Goal: Task Accomplishment & Management: Use online tool/utility

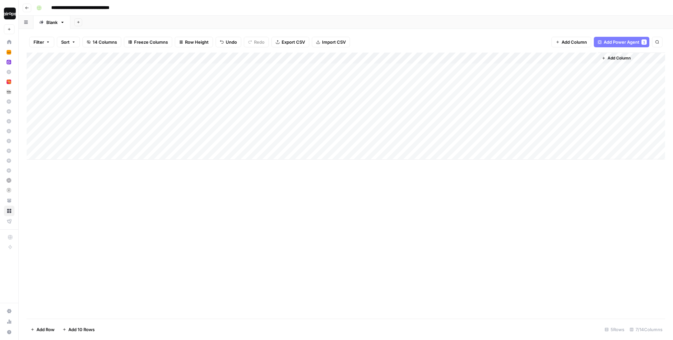
click at [159, 20] on div "Add Sheet" at bounding box center [371, 22] width 603 height 13
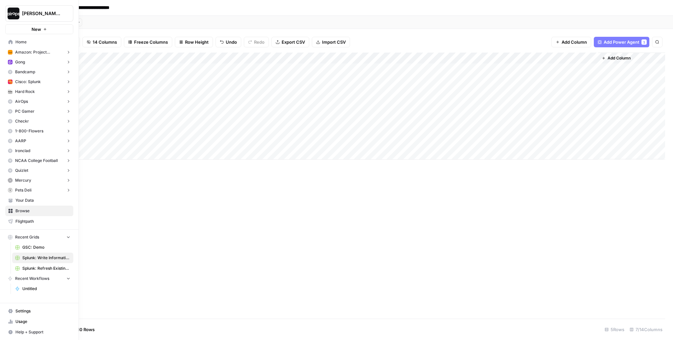
click at [19, 41] on span "Home" at bounding box center [42, 42] width 55 height 6
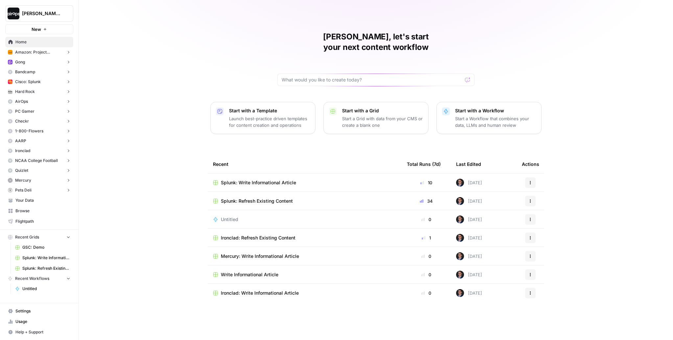
click at [36, 202] on span "Your Data" at bounding box center [42, 201] width 55 height 6
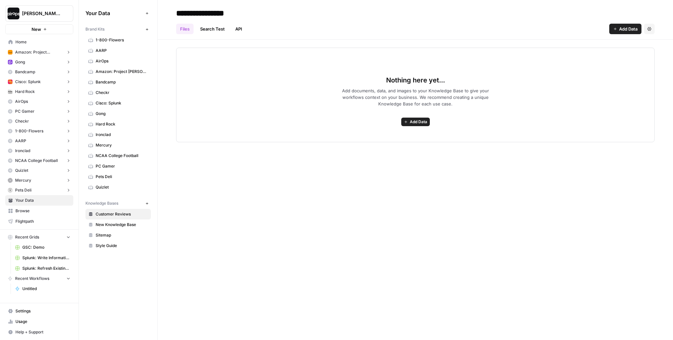
click at [210, 77] on div "Nothing here yet... Add documents, data, and images to your Knowledge Base to g…" at bounding box center [415, 95] width 478 height 95
click at [146, 28] on icon "button" at bounding box center [147, 30] width 4 height 4
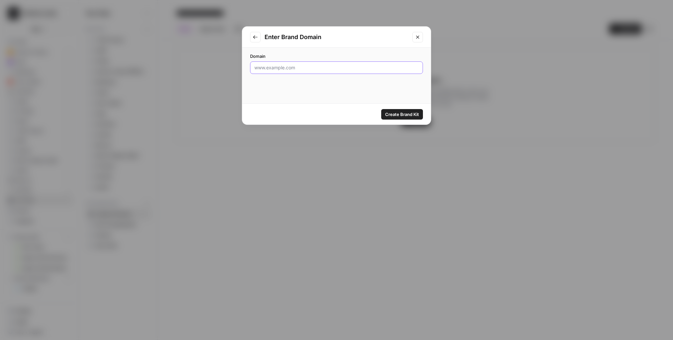
click at [295, 70] on input "Domain" at bounding box center [336, 67] width 164 height 7
paste input "bestandless.com.a"
type input "bestandless.com.au"
click at [379, 89] on div "Domain bestandless.com.au" at bounding box center [336, 76] width 189 height 56
click at [403, 116] on span "Create Brand Kit" at bounding box center [402, 114] width 34 height 7
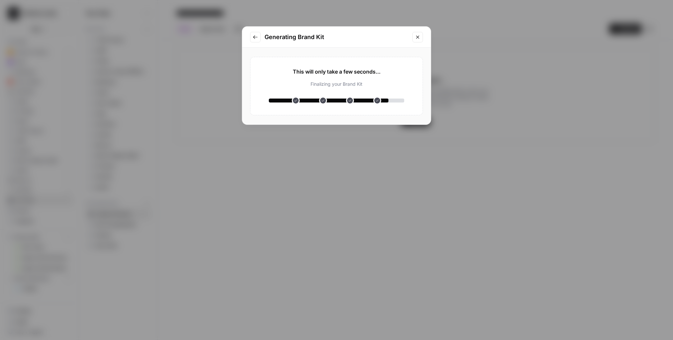
click at [337, 90] on div "Analyzing your website Understanding your product Analyzing your competitors Cr…" at bounding box center [336, 90] width 135 height 29
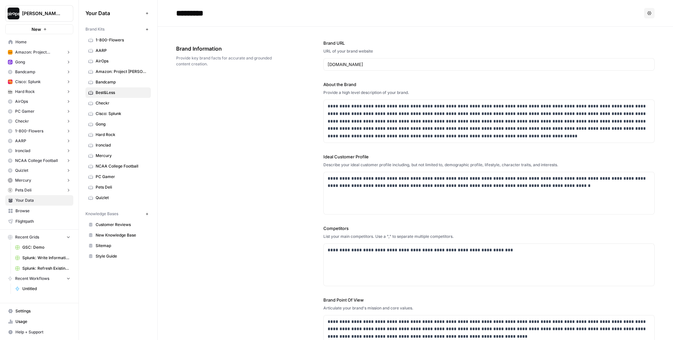
click at [20, 39] on span "Home" at bounding box center [42, 42] width 55 height 6
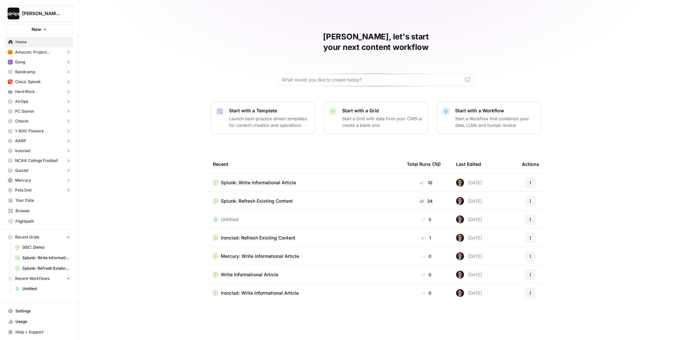
click at [257, 115] on p "Launch best-practice driven templates for content creation and operations" at bounding box center [269, 121] width 81 height 13
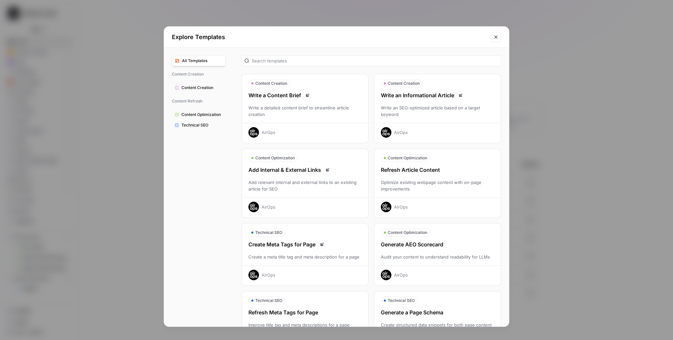
click at [459, 90] on button "Content Creation Write an Informational Article Write an SEO-optimized article …" at bounding box center [437, 108] width 127 height 69
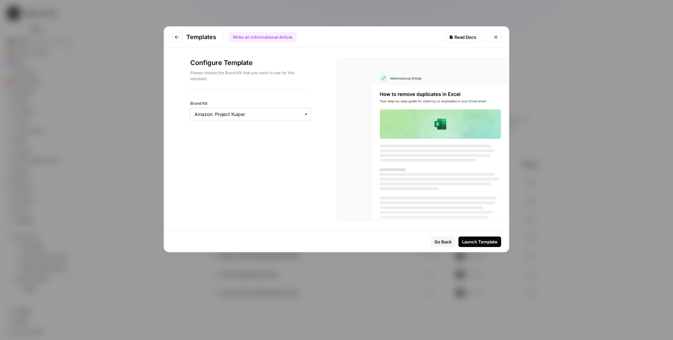
click at [238, 115] on input "Brand Kit" at bounding box center [250, 114] width 111 height 7
click at [204, 193] on div "Best&Less" at bounding box center [250, 198] width 119 height 12
click at [486, 239] on div "Launch Template" at bounding box center [479, 242] width 35 height 7
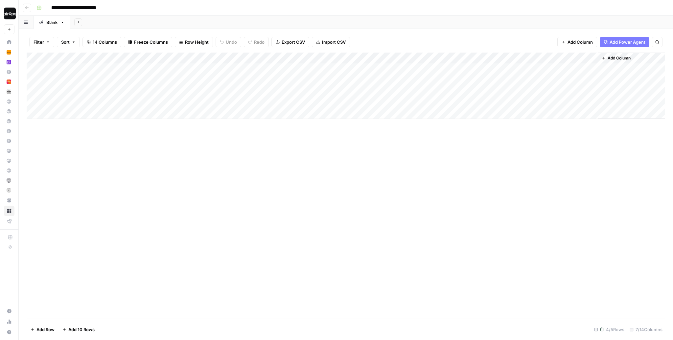
click at [176, 16] on div "Add Sheet" at bounding box center [371, 22] width 603 height 13
click at [194, 45] on button "Row Height" at bounding box center [194, 42] width 38 height 11
click at [197, 72] on span "Medium" at bounding box center [209, 74] width 47 height 7
click at [219, 34] on div "Filter Sort 14 Columns Freeze Columns Row Height Undo Redo Export CSV Import CS…" at bounding box center [346, 42] width 639 height 21
click at [229, 24] on div "Add Sheet" at bounding box center [371, 22] width 603 height 13
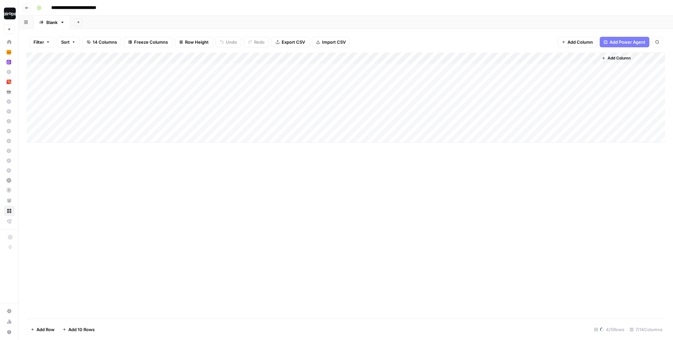
click at [51, 8] on input "**********" at bounding box center [80, 8] width 64 height 11
type input "**********"
click at [198, 20] on div "Add Sheet" at bounding box center [371, 22] width 603 height 13
click at [180, 70] on div "Add Column" at bounding box center [346, 98] width 639 height 90
click at [179, 88] on div "Add Column" at bounding box center [346, 98] width 639 height 90
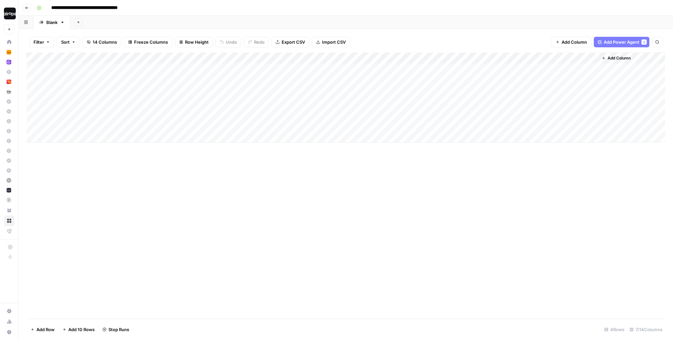
click at [178, 125] on div "Add Column" at bounding box center [346, 98] width 639 height 90
click at [168, 192] on div "Add Column" at bounding box center [346, 186] width 639 height 266
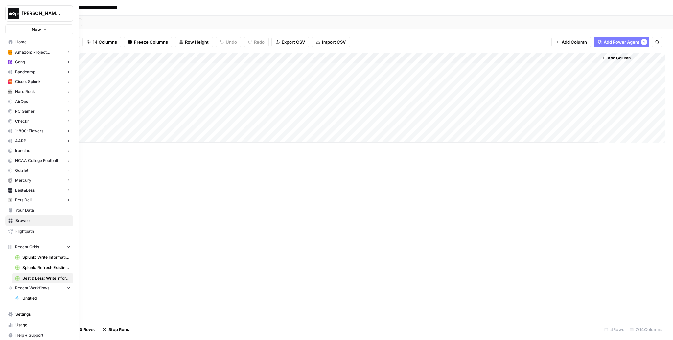
click at [10, 44] on icon at bounding box center [10, 42] width 5 height 5
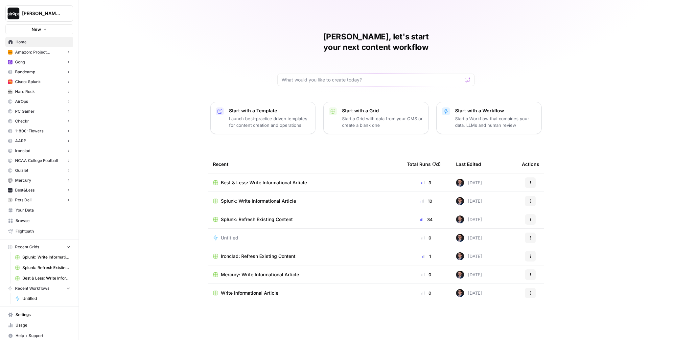
click at [302, 115] on p "Launch best-practice driven templates for content creation and operations" at bounding box center [269, 121] width 81 height 13
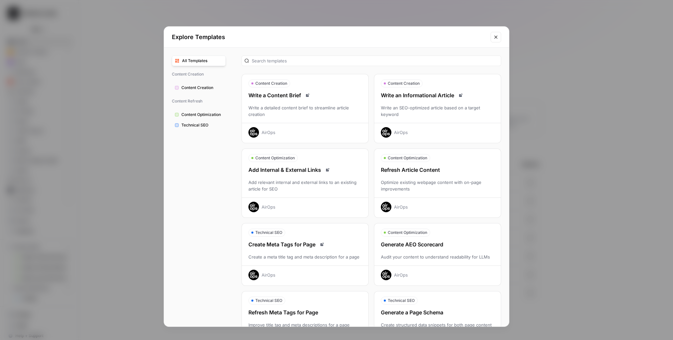
click at [456, 181] on div "Optimize existing webpage content with on-page improvements" at bounding box center [437, 185] width 127 height 13
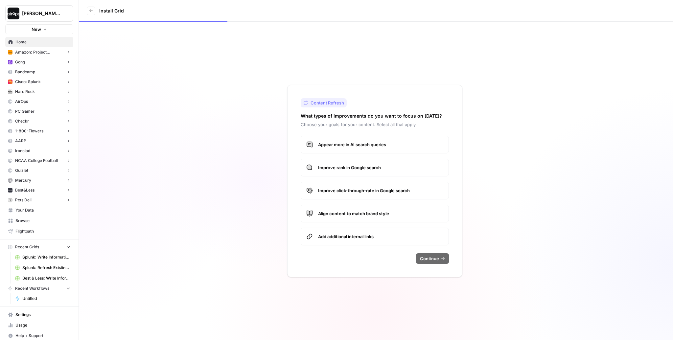
click at [390, 145] on span "Appear more in AI search queries" at bounding box center [380, 144] width 125 height 7
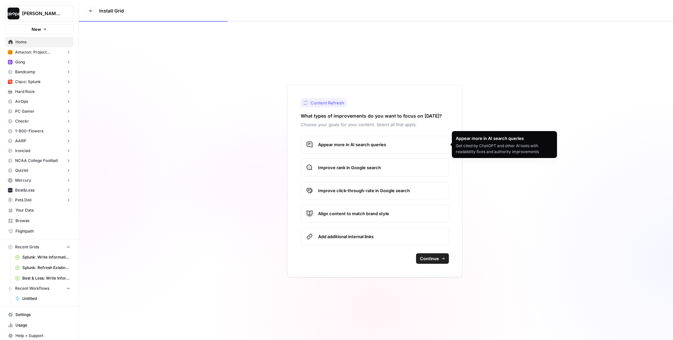
click at [376, 165] on span "Improve rank in Google search" at bounding box center [380, 167] width 125 height 7
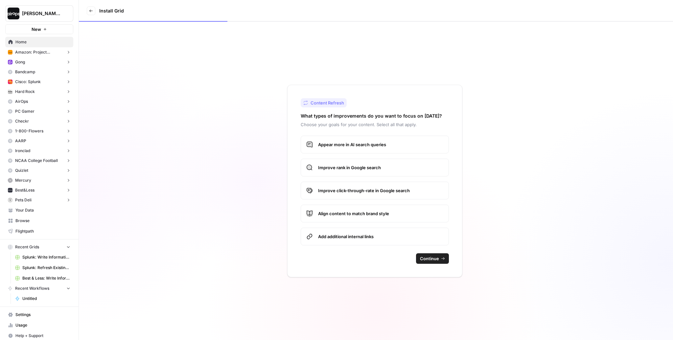
click at [365, 185] on label "Improve click-through-rate in Google search" at bounding box center [375, 191] width 148 height 18
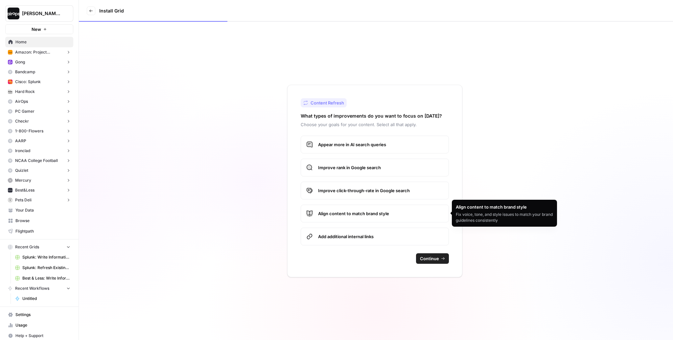
click at [357, 210] on span "Align content to match brand style" at bounding box center [380, 213] width 125 height 7
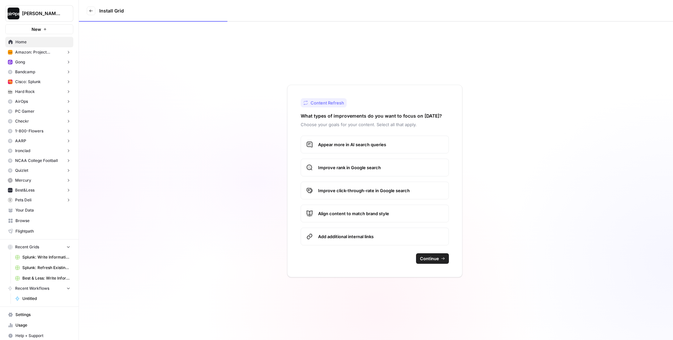
click at [424, 256] on span "Continue" at bounding box center [429, 258] width 19 height 7
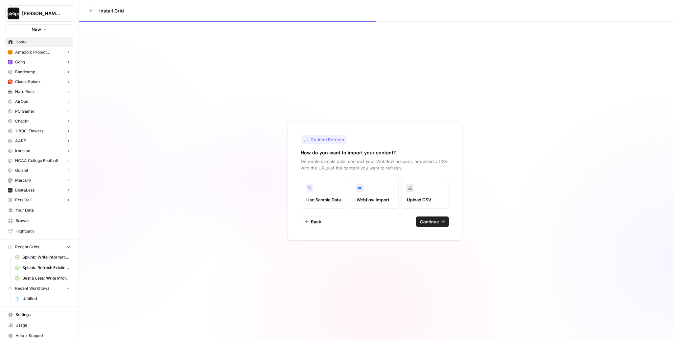
click at [438, 222] on span "Continue" at bounding box center [429, 222] width 19 height 7
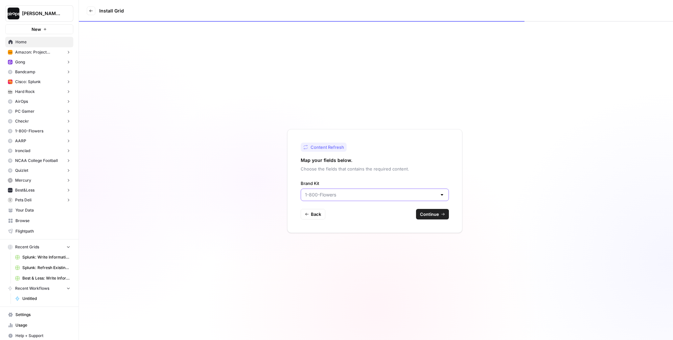
click at [338, 197] on input "Brand Kit" at bounding box center [371, 195] width 132 height 7
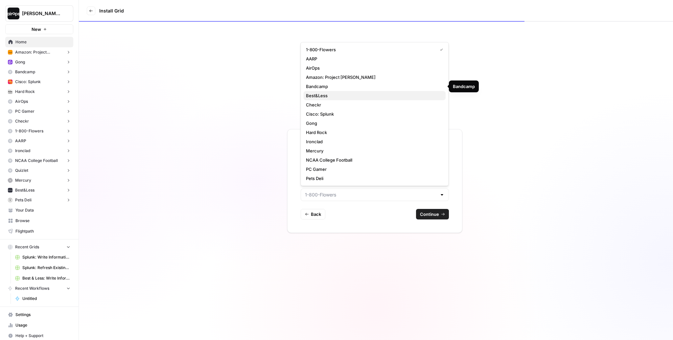
click at [330, 92] on span "Best&Less" at bounding box center [373, 95] width 134 height 7
type input "Best&Less"
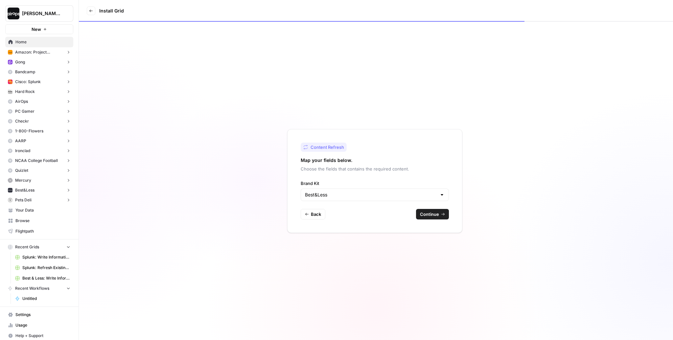
click at [432, 213] on span "Continue" at bounding box center [429, 214] width 19 height 7
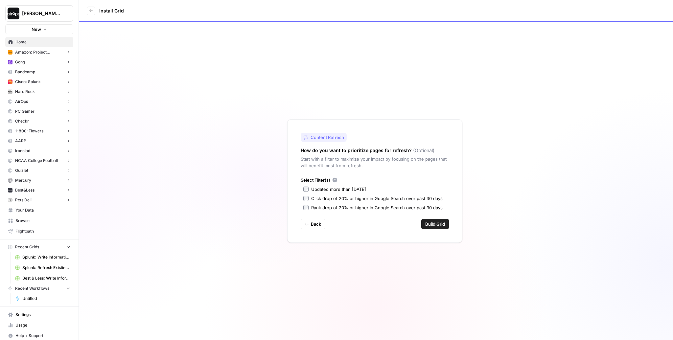
click at [309, 190] on label "Updated more than 90 days ago" at bounding box center [374, 189] width 143 height 7
click at [429, 223] on span "Build Grid" at bounding box center [435, 224] width 20 height 7
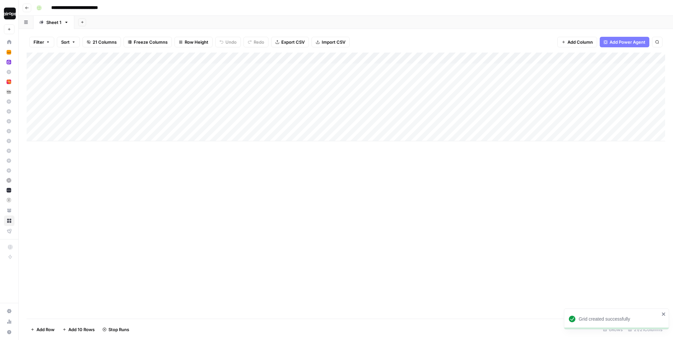
click at [232, 160] on div "Add Column" at bounding box center [346, 186] width 639 height 266
click at [348, 24] on div "Add Sheet" at bounding box center [373, 22] width 599 height 13
click at [53, 10] on input "**********" at bounding box center [82, 8] width 68 height 11
click at [50, 8] on input "**********" at bounding box center [82, 8] width 68 height 11
click at [140, 8] on input "**********" at bounding box center [96, 8] width 96 height 11
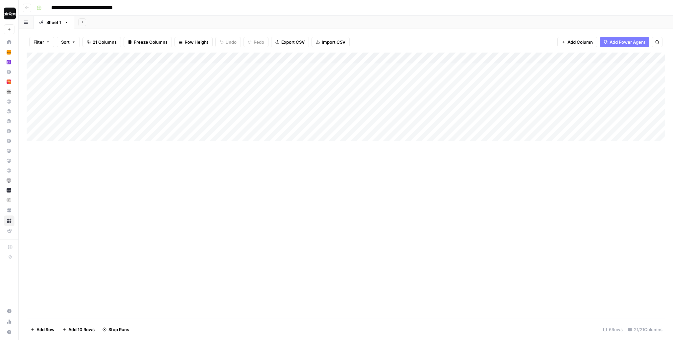
type input "**********"
click at [193, 24] on div "Add Sheet" at bounding box center [373, 22] width 599 height 13
click at [200, 36] on div "Filter Sort 21 Columns Freeze Columns Row Height Undo Redo Export CSV Import CS…" at bounding box center [346, 42] width 639 height 21
click at [189, 39] on span "Row Height" at bounding box center [197, 42] width 24 height 7
click at [190, 71] on span "Medium" at bounding box center [209, 74] width 47 height 7
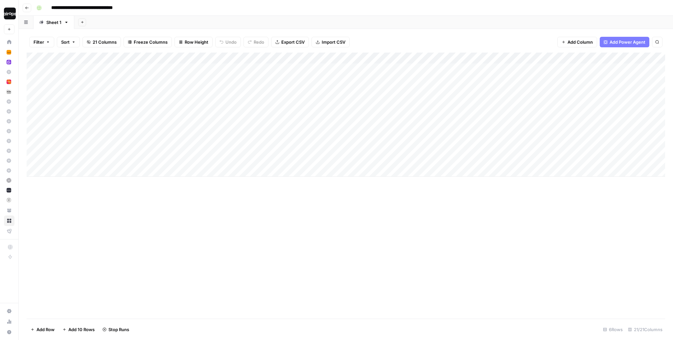
click at [150, 23] on div "Add Sheet" at bounding box center [373, 22] width 599 height 13
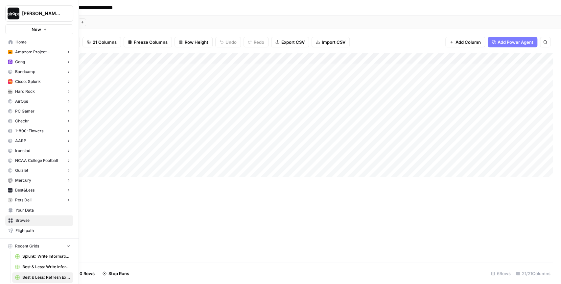
click at [13, 42] on link "Home" at bounding box center [39, 42] width 68 height 11
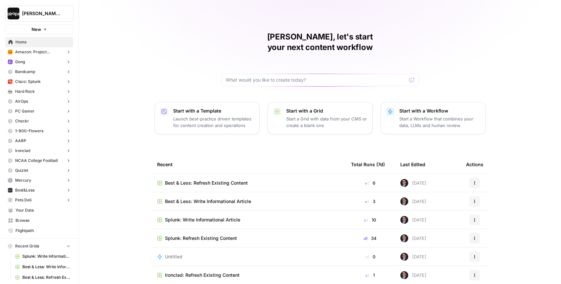
click at [189, 198] on span "Best & Less: Write Informational Article" at bounding box center [208, 201] width 86 height 7
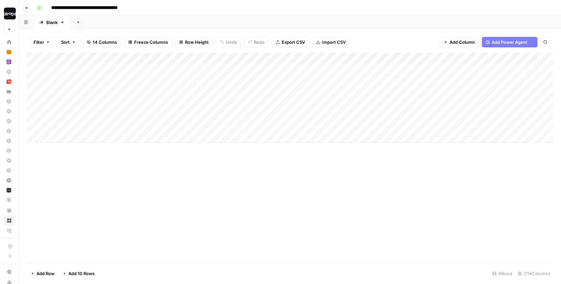
click at [240, 174] on div "Add Column" at bounding box center [290, 158] width 526 height 210
click at [228, 68] on div "Add Column" at bounding box center [290, 98] width 526 height 90
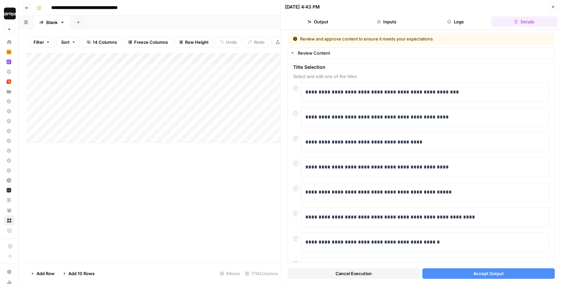
click at [554, 10] on button "Close" at bounding box center [552, 7] width 9 height 9
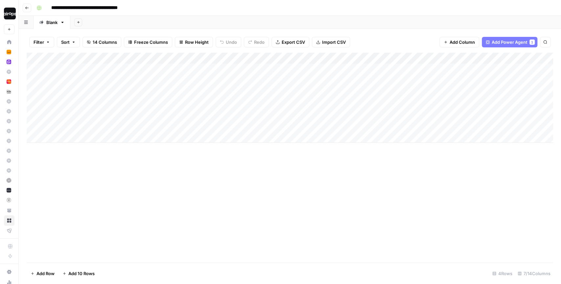
click at [165, 70] on div "Add Column" at bounding box center [290, 98] width 526 height 90
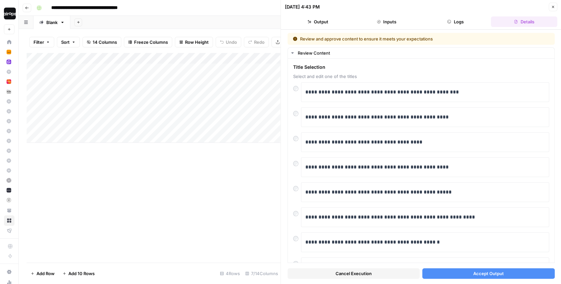
click at [475, 269] on button "Accept Output" at bounding box center [488, 273] width 132 height 11
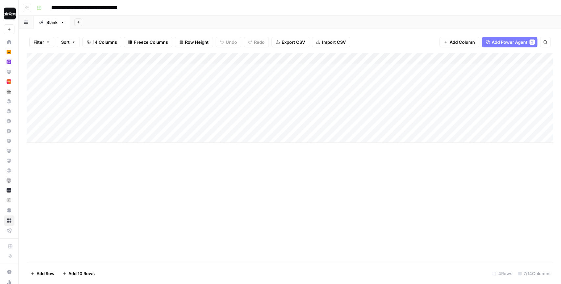
click at [214, 25] on div "Add Sheet" at bounding box center [315, 22] width 491 height 13
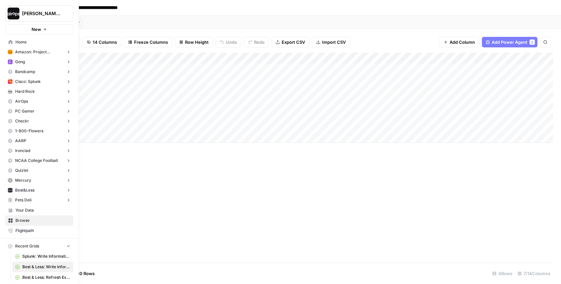
click at [31, 189] on span "Best&Less" at bounding box center [24, 190] width 19 height 6
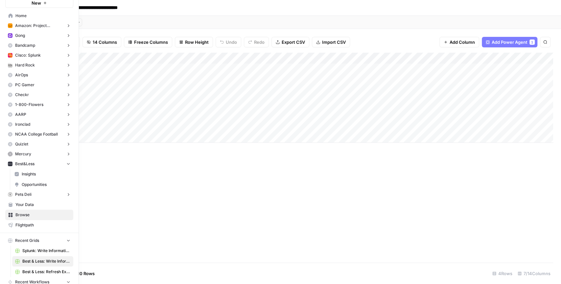
scroll to position [23, 0]
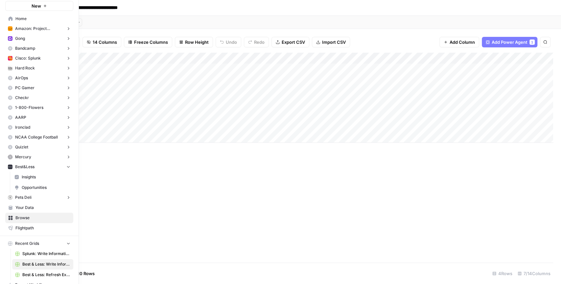
click at [31, 210] on span "Your Data" at bounding box center [42, 207] width 55 height 6
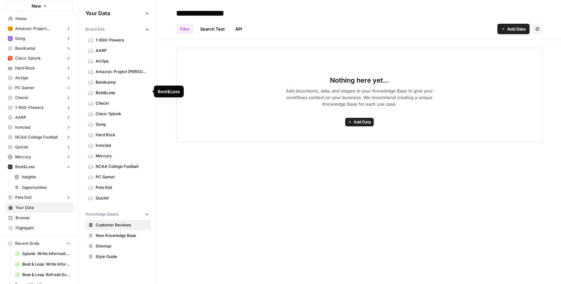
click at [115, 90] on span "Best&Less" at bounding box center [122, 93] width 52 height 6
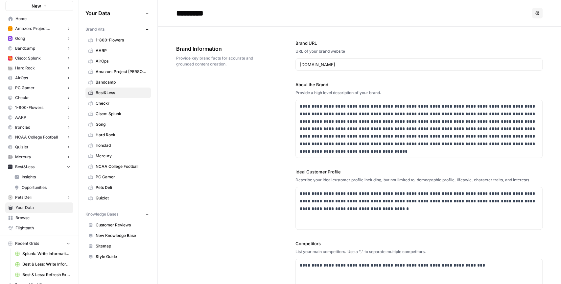
click at [221, 77] on div "Brand Information Provide key brand facts for accurate and grounded content cre…" at bounding box center [217, 56] width 82 height 49
drag, startPoint x: 116, startPoint y: 14, endPoint x: 81, endPoint y: 14, distance: 34.5
click at [81, 14] on div "Dille-Sandbox New Home Amazon: Project Kuiper Insights Opportunities Gong Insig…" at bounding box center [280, 142] width 561 height 284
click at [194, 81] on div "**********" at bounding box center [359, 207] width 366 height 360
drag, startPoint x: 109, startPoint y: 30, endPoint x: 81, endPoint y: 29, distance: 27.6
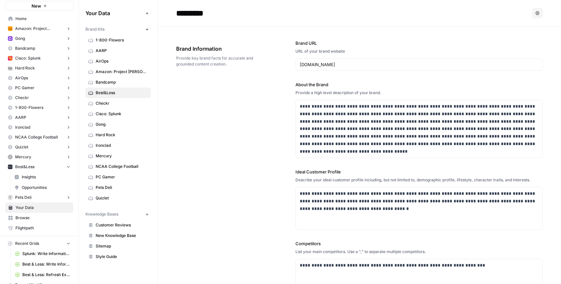
click at [81, 29] on div "Your Data Add Data Brand Kits New 1-800-Flowers AARP AirOps Amazon: Project Kui…" at bounding box center [118, 134] width 79 height 269
drag, startPoint x: 124, startPoint y: 212, endPoint x: 82, endPoint y: 211, distance: 41.8
click at [82, 211] on div "Your Data Add Data Brand Kits New 1-800-Flowers AARP AirOps Amazon: Project Kui…" at bounding box center [118, 134] width 79 height 269
click at [148, 31] on button "New" at bounding box center [147, 29] width 8 height 8
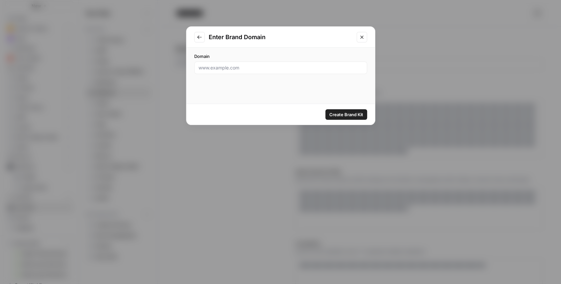
click at [362, 38] on icon "Close modal" at bounding box center [361, 37] width 5 height 5
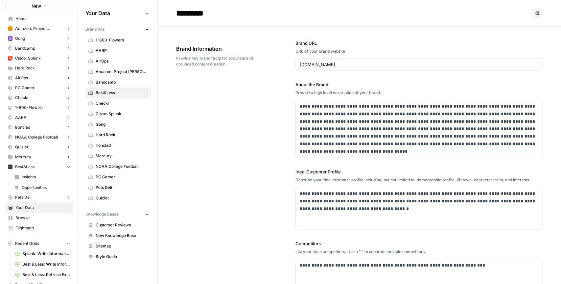
click at [280, 130] on div "**********" at bounding box center [359, 207] width 366 height 360
drag, startPoint x: 365, startPoint y: 64, endPoint x: 282, endPoint y: 62, distance: 83.2
click at [282, 62] on div "**********" at bounding box center [359, 207] width 366 height 360
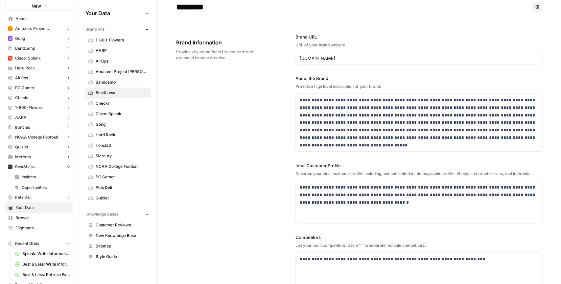
scroll to position [7, 0]
click at [269, 178] on div "**********" at bounding box center [359, 200] width 366 height 360
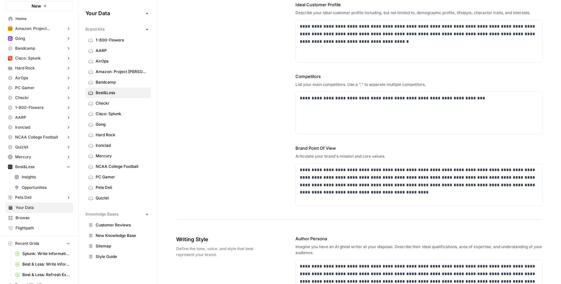
scroll to position [170, 0]
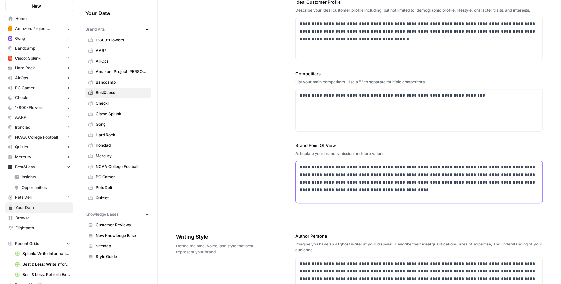
click at [395, 184] on p "**********" at bounding box center [419, 178] width 239 height 30
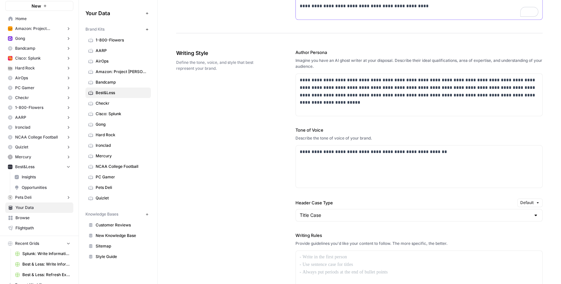
scroll to position [0, 0]
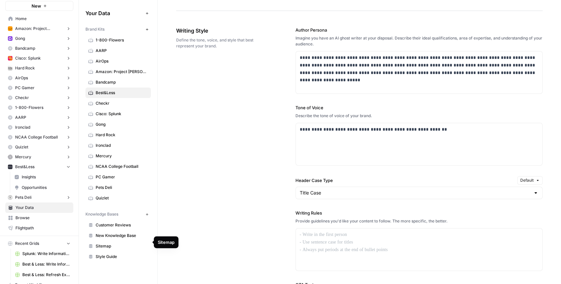
click at [107, 243] on span "Sitemap" at bounding box center [122, 246] width 52 height 6
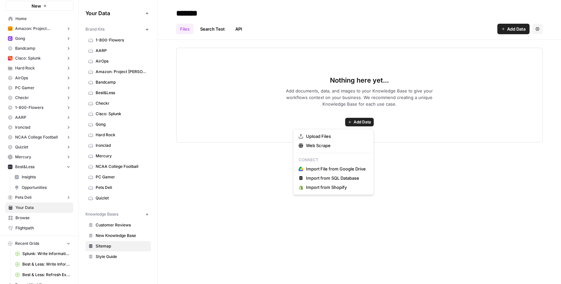
click at [366, 122] on span "Add Data" at bounding box center [362, 122] width 17 height 6
click at [26, 20] on span "Home" at bounding box center [42, 19] width 55 height 6
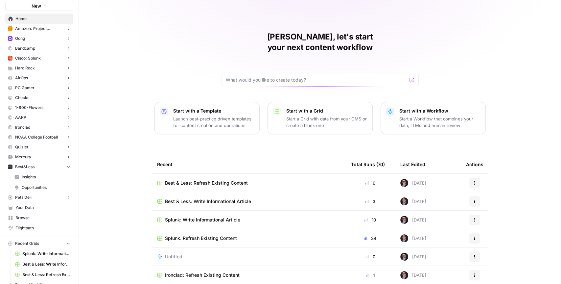
click at [194, 198] on span "Best & Less: Write Informational Article" at bounding box center [208, 201] width 86 height 7
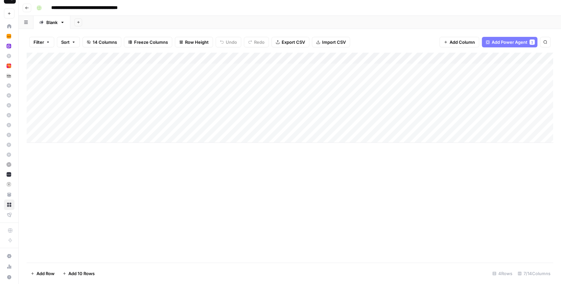
click at [197, 191] on div "Add Column" at bounding box center [290, 158] width 526 height 210
click at [163, 15] on header "**********" at bounding box center [290, 8] width 542 height 16
click at [151, 23] on div "Add Sheet" at bounding box center [315, 22] width 491 height 13
drag, startPoint x: 105, startPoint y: 68, endPoint x: 91, endPoint y: 123, distance: 56.4
click at [91, 123] on div "Add Column" at bounding box center [290, 98] width 526 height 90
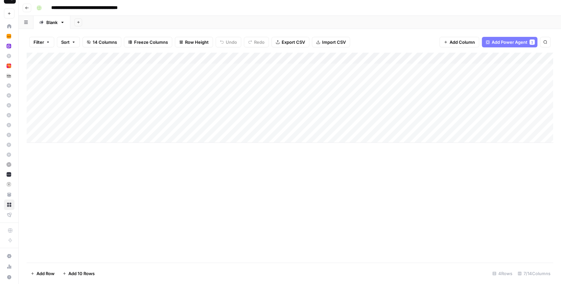
click at [104, 192] on div "Add Column" at bounding box center [290, 158] width 526 height 210
click at [107, 127] on div "Add Column" at bounding box center [290, 98] width 526 height 90
click at [74, 136] on div "Add Column" at bounding box center [290, 98] width 526 height 90
click at [68, 153] on div "Add Column" at bounding box center [290, 106] width 526 height 107
click at [66, 170] on div "Add Column" at bounding box center [290, 115] width 526 height 124
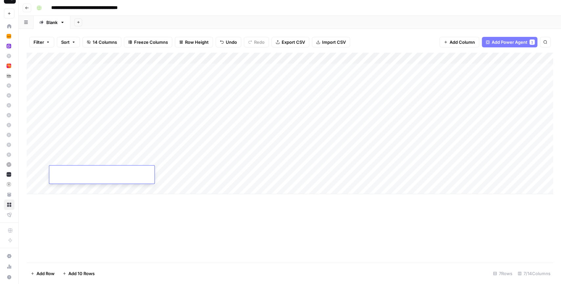
click at [71, 210] on div "Add Column" at bounding box center [290, 158] width 526 height 210
click at [98, 122] on div "Add Column" at bounding box center [290, 123] width 526 height 141
click at [90, 105] on div "Add Column" at bounding box center [290, 123] width 526 height 141
drag, startPoint x: 186, startPoint y: 68, endPoint x: 180, endPoint y: 130, distance: 62.7
click at [180, 130] on div "Add Column" at bounding box center [290, 123] width 526 height 141
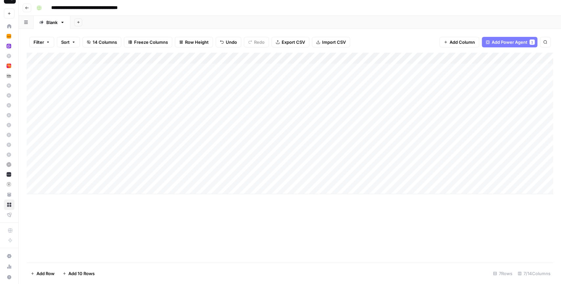
click at [118, 105] on div "Add Column" at bounding box center [290, 123] width 526 height 141
click at [186, 102] on div "Add Column" at bounding box center [290, 123] width 526 height 141
drag, startPoint x: 268, startPoint y: 73, endPoint x: 258, endPoint y: 184, distance: 110.9
click at [258, 184] on div "Add Column" at bounding box center [290, 123] width 526 height 141
drag, startPoint x: 351, startPoint y: 73, endPoint x: 347, endPoint y: 172, distance: 99.6
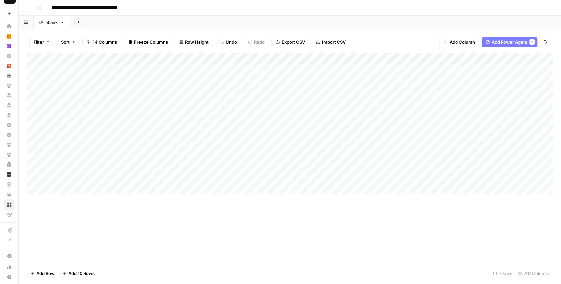
click at [347, 172] on div "Add Column" at bounding box center [290, 123] width 526 height 141
drag, startPoint x: 423, startPoint y: 69, endPoint x: 415, endPoint y: 143, distance: 74.4
click at [415, 143] on div "Add Column" at bounding box center [290, 123] width 526 height 141
drag, startPoint x: 469, startPoint y: 73, endPoint x: 468, endPoint y: 129, distance: 55.6
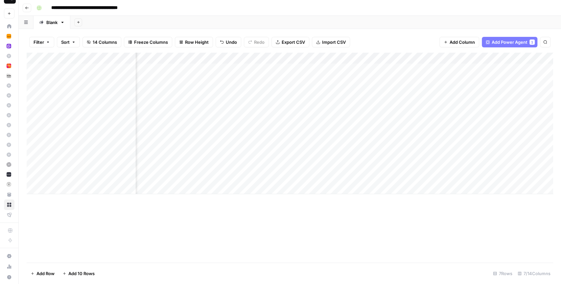
click at [468, 129] on div "Add Column" at bounding box center [290, 123] width 526 height 141
drag, startPoint x: 202, startPoint y: 67, endPoint x: 198, endPoint y: 129, distance: 61.6
click at [198, 129] on div "Add Column" at bounding box center [290, 123] width 526 height 141
click at [115, 74] on div "Add Column" at bounding box center [290, 123] width 526 height 141
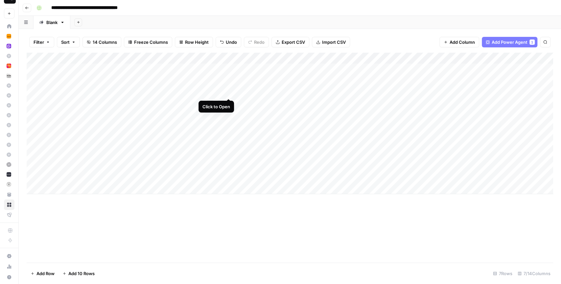
click at [229, 85] on div "Add Column" at bounding box center [290, 123] width 526 height 141
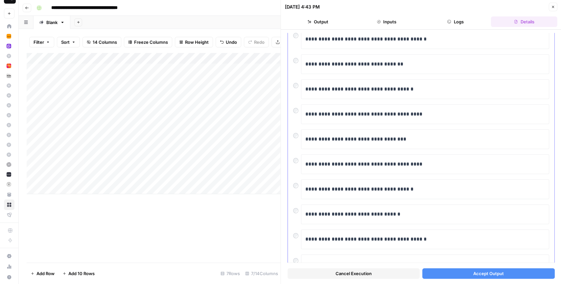
scroll to position [54, 0]
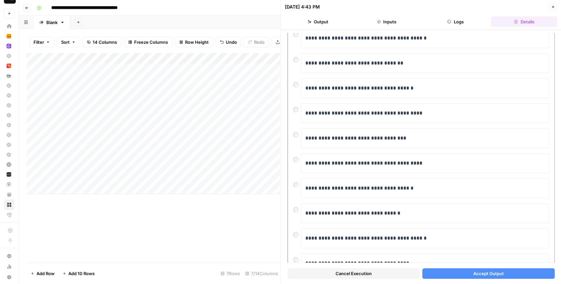
drag, startPoint x: 406, startPoint y: 143, endPoint x: 374, endPoint y: 135, distance: 32.4
click at [374, 135] on div "**********" at bounding box center [425, 138] width 248 height 20
click at [374, 135] on p "**********" at bounding box center [425, 138] width 240 height 9
click at [400, 135] on p "**********" at bounding box center [425, 138] width 240 height 9
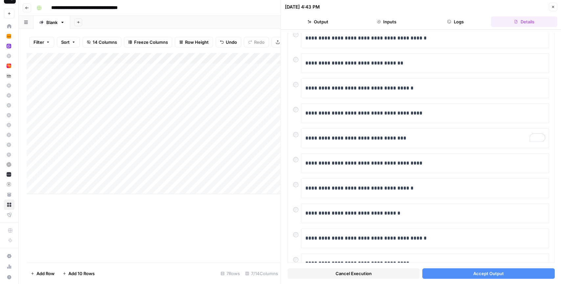
click at [460, 275] on button "Accept Output" at bounding box center [488, 273] width 132 height 11
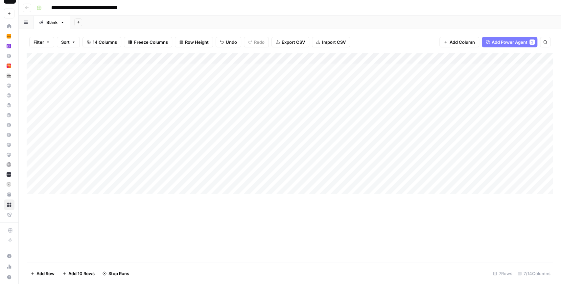
click at [393, 16] on div "Add Sheet" at bounding box center [315, 22] width 491 height 13
click at [173, 71] on div "Add Column" at bounding box center [290, 123] width 526 height 141
click at [289, 67] on div "Add Column" at bounding box center [290, 123] width 526 height 141
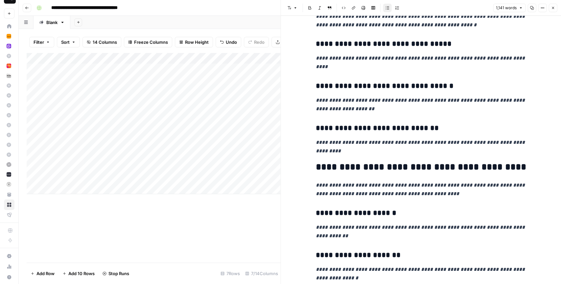
scroll to position [160, 0]
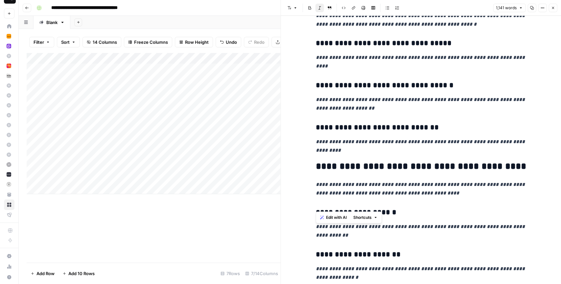
drag, startPoint x: 436, startPoint y: 195, endPoint x: 313, endPoint y: 138, distance: 136.3
click at [552, 7] on icon "button" at bounding box center [553, 8] width 4 height 4
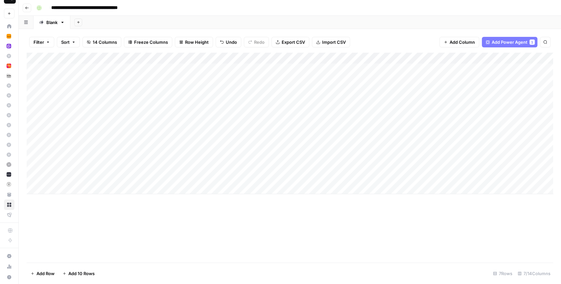
click at [339, 70] on div "Add Column" at bounding box center [290, 123] width 526 height 141
click at [221, 58] on div "Add Column" at bounding box center [290, 123] width 526 height 141
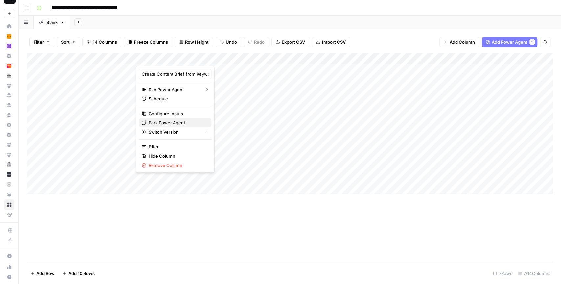
click at [162, 121] on span "Fork Power Agent" at bounding box center [178, 122] width 58 height 7
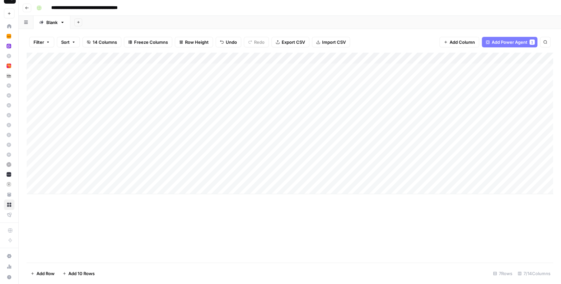
click at [225, 17] on div "Add Sheet" at bounding box center [315, 22] width 491 height 13
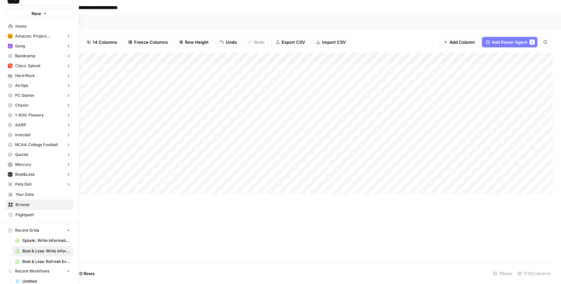
click at [9, 27] on icon at bounding box center [11, 26] width 4 height 4
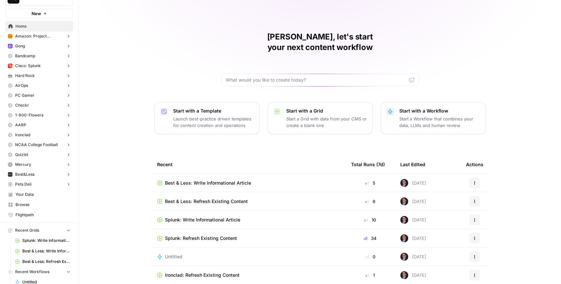
click at [208, 193] on td "Best & Less: Refresh Existing Content" at bounding box center [249, 201] width 194 height 18
click at [213, 198] on span "Best & Less: Refresh Existing Content" at bounding box center [206, 201] width 83 height 7
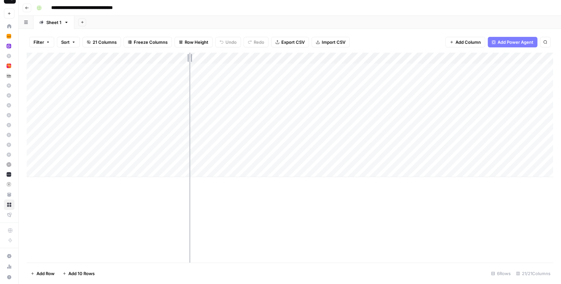
drag, startPoint x: 108, startPoint y: 58, endPoint x: 191, endPoint y: 55, distance: 82.6
click at [191, 55] on div "Add Column" at bounding box center [290, 115] width 526 height 124
click at [77, 169] on div "Add Column" at bounding box center [290, 115] width 526 height 124
click at [70, 206] on div "Add Column" at bounding box center [290, 132] width 526 height 158
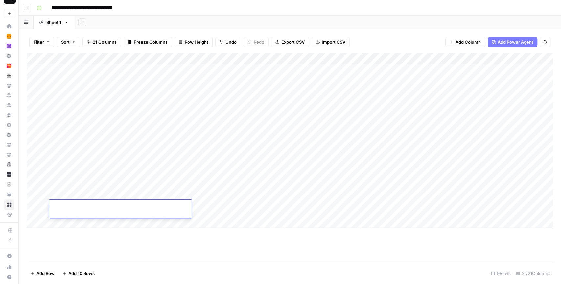
click at [244, 248] on div "Add Column" at bounding box center [290, 158] width 526 height 210
drag, startPoint x: 179, startPoint y: 73, endPoint x: 171, endPoint y: 184, distance: 111.7
click at [171, 184] on div "Add Column" at bounding box center [290, 140] width 526 height 175
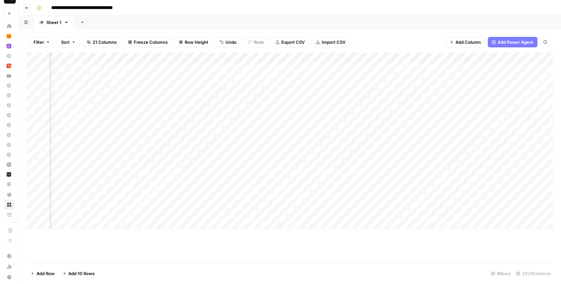
drag, startPoint x: 235, startPoint y: 75, endPoint x: 228, endPoint y: 157, distance: 81.8
click at [228, 157] on div "Add Column" at bounding box center [290, 140] width 526 height 175
drag, startPoint x: 305, startPoint y: 66, endPoint x: 291, endPoint y: 144, distance: 78.7
click at [291, 144] on div "Add Column" at bounding box center [290, 140] width 526 height 175
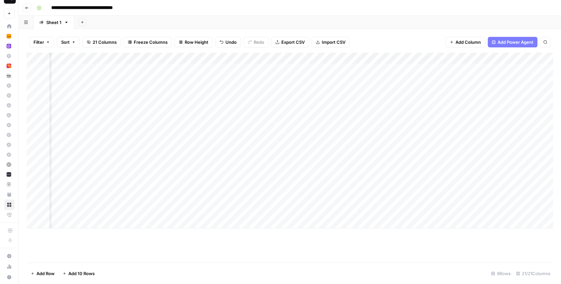
click at [366, 36] on div "Filter Sort 21 Columns Freeze Columns Row Height Undo Redo Export CSV Import CS…" at bounding box center [290, 42] width 526 height 21
click at [370, 37] on div "Filter Sort 21 Columns Freeze Columns Row Height Undo Redo Export CSV Import CS…" at bounding box center [290, 42] width 526 height 21
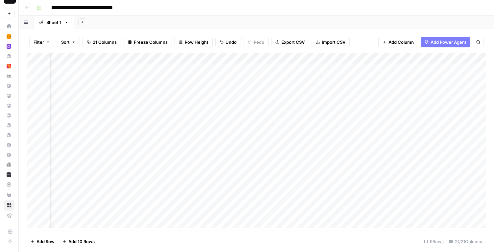
click at [163, 11] on div "**********" at bounding box center [261, 8] width 454 height 11
click at [165, 5] on div "**********" at bounding box center [261, 8] width 454 height 11
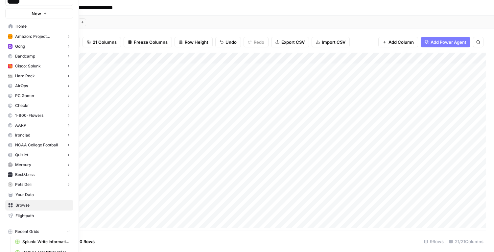
scroll to position [0, 0]
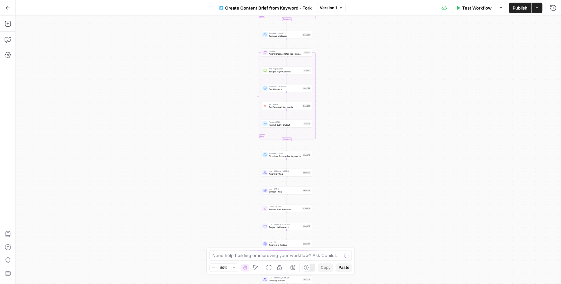
click at [335, 46] on div "Workflow Set Inputs Inputs Google Search Perform Google Search Step 51 Loop Ite…" at bounding box center [288, 150] width 545 height 268
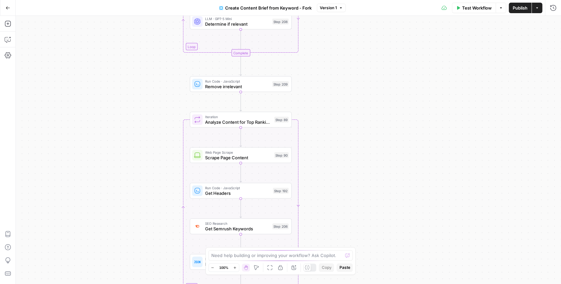
drag, startPoint x: 310, startPoint y: 38, endPoint x: 320, endPoint y: 141, distance: 102.6
click at [320, 141] on div "Workflow Set Inputs Inputs Google Search Perform Google Search Step 51 Loop Ite…" at bounding box center [288, 150] width 545 height 268
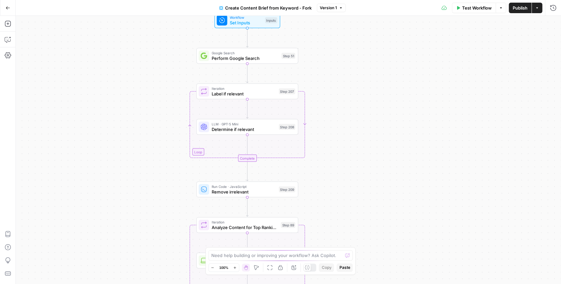
drag, startPoint x: 317, startPoint y: 81, endPoint x: 317, endPoint y: 145, distance: 64.4
click at [317, 145] on div "Workflow Set Inputs Inputs Google Search Perform Google Search Step 51 Loop Ite…" at bounding box center [288, 150] width 545 height 268
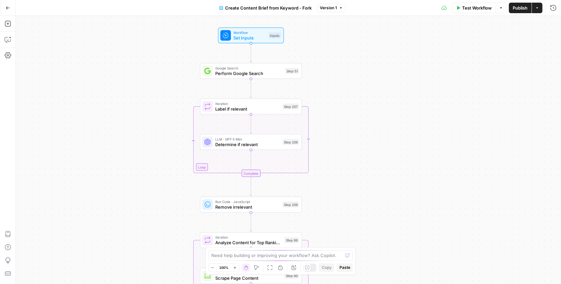
drag, startPoint x: 317, startPoint y: 42, endPoint x: 321, endPoint y: 58, distance: 16.7
click at [321, 58] on div "Workflow Set Inputs Inputs Google Search Perform Google Search Step 51 Loop Ite…" at bounding box center [288, 150] width 545 height 268
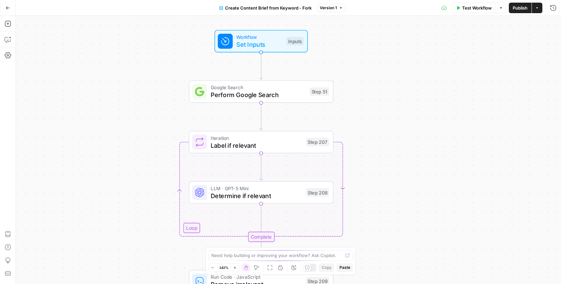
drag, startPoint x: 291, startPoint y: 52, endPoint x: 318, endPoint y: 64, distance: 28.8
click at [318, 64] on div "Workflow Set Inputs Inputs Google Search Perform Google Search Step 51 Loop Ite…" at bounding box center [288, 150] width 545 height 268
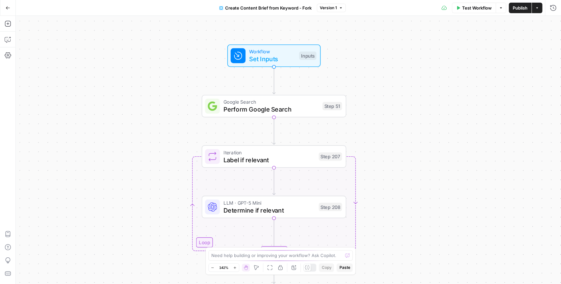
drag, startPoint x: 364, startPoint y: 75, endPoint x: 377, endPoint y: 90, distance: 19.8
click at [377, 90] on div "Workflow Set Inputs Inputs Google Search Perform Google Search Step 51 Loop Ite…" at bounding box center [288, 150] width 545 height 268
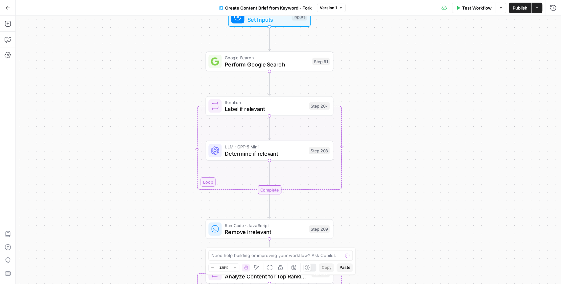
drag, startPoint x: 355, startPoint y: 89, endPoint x: 338, endPoint y: 45, distance: 46.8
click at [338, 45] on div "Workflow Set Inputs Inputs Google Search Perform Google Search Step 51 Loop Ite…" at bounding box center [288, 150] width 545 height 268
click at [298, 61] on span "Perform Google Search" at bounding box center [267, 63] width 84 height 8
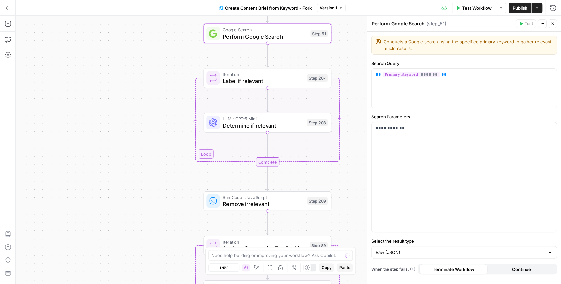
drag, startPoint x: 361, startPoint y: 114, endPoint x: 359, endPoint y: 80, distance: 33.6
click at [359, 80] on div "Workflow Set Inputs Inputs Google Search Perform Google Search Step 51 Loop Ite…" at bounding box center [288, 150] width 545 height 268
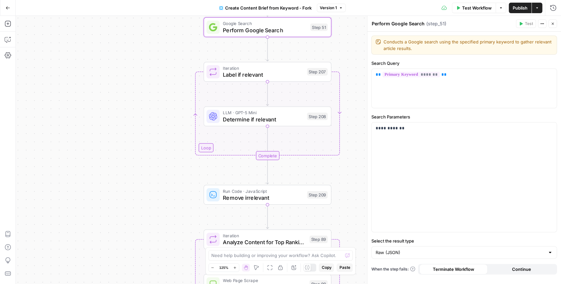
click at [555, 24] on button "Close" at bounding box center [552, 23] width 9 height 9
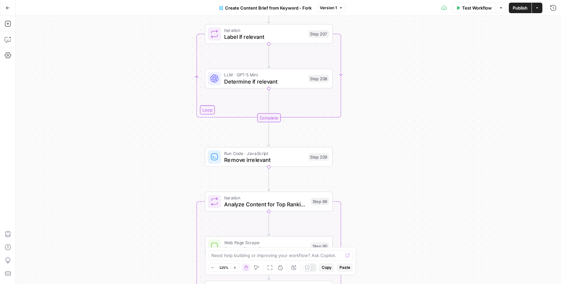
drag, startPoint x: 389, startPoint y: 126, endPoint x: 390, endPoint y: 88, distance: 37.8
click at [390, 88] on div "Workflow Set Inputs Inputs Google Search Perform Google Search Step 51 Loop Ite…" at bounding box center [288, 150] width 545 height 268
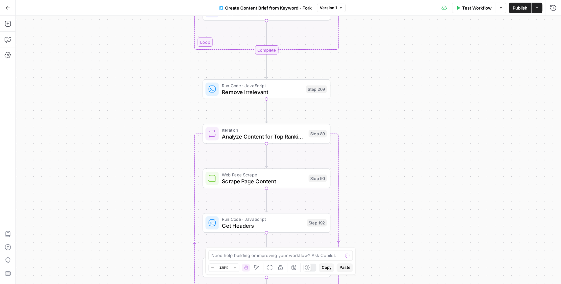
drag, startPoint x: 356, startPoint y: 150, endPoint x: 352, endPoint y: 71, distance: 79.3
click at [352, 71] on div "Workflow Set Inputs Inputs Google Search Perform Google Search Step 51 Loop Ite…" at bounding box center [288, 150] width 545 height 268
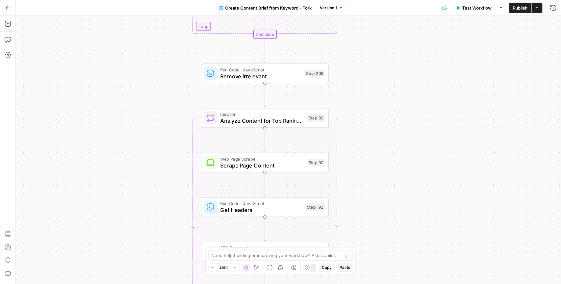
drag, startPoint x: 358, startPoint y: 184, endPoint x: 358, endPoint y: 180, distance: 4.6
click at [358, 180] on div "Workflow Set Inputs Inputs Google Search Perform Google Search Step 51 Loop Ite…" at bounding box center [288, 150] width 545 height 268
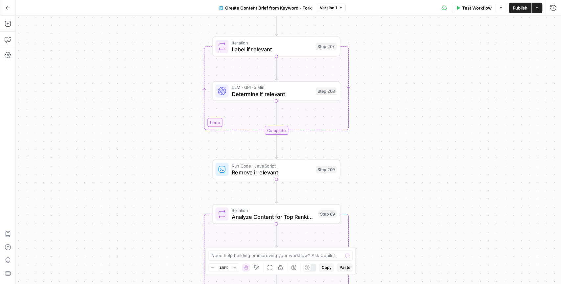
drag, startPoint x: 358, startPoint y: 74, endPoint x: 369, endPoint y: 170, distance: 96.6
click at [369, 170] on div "Workflow Set Inputs Inputs Google Search Perform Google Search Step 51 Loop Ite…" at bounding box center [288, 150] width 545 height 268
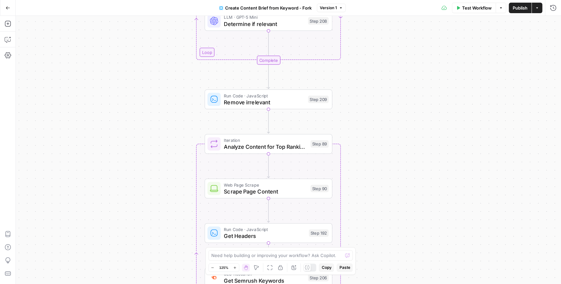
drag, startPoint x: 370, startPoint y: 179, endPoint x: 362, endPoint y: 108, distance: 71.5
click at [362, 108] on div "Workflow Set Inputs Inputs Google Search Perform Google Search Step 51 Loop Ite…" at bounding box center [288, 150] width 545 height 268
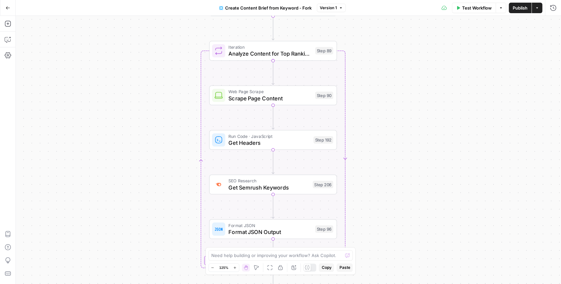
drag, startPoint x: 365, startPoint y: 172, endPoint x: 370, endPoint y: 79, distance: 93.1
click at [370, 79] on div "Workflow Set Inputs Inputs Google Search Perform Google Search Step 51 Loop Ite…" at bounding box center [288, 150] width 545 height 268
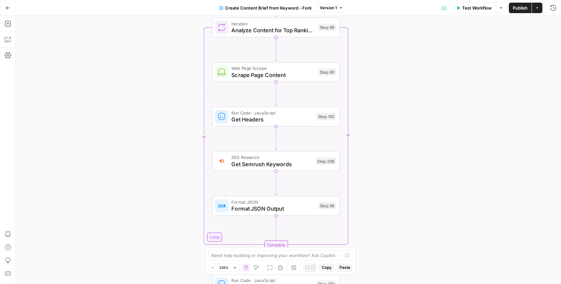
drag, startPoint x: 369, startPoint y: 125, endPoint x: 372, endPoint y: 102, distance: 22.9
click at [372, 102] on div "Workflow Set Inputs Inputs Google Search Perform Google Search Step 51 Loop Ite…" at bounding box center [288, 150] width 545 height 268
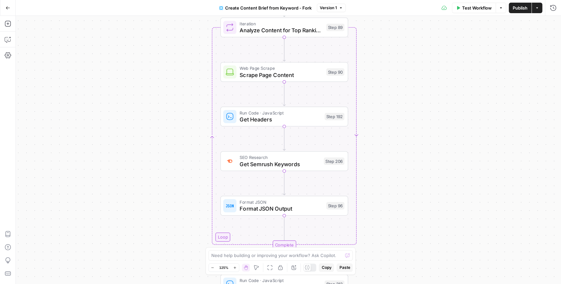
drag, startPoint x: 368, startPoint y: 80, endPoint x: 376, endPoint y: 80, distance: 8.2
click at [376, 80] on div "Workflow Set Inputs Inputs Google Search Perform Google Search Step 51 Loop Ite…" at bounding box center [288, 150] width 545 height 268
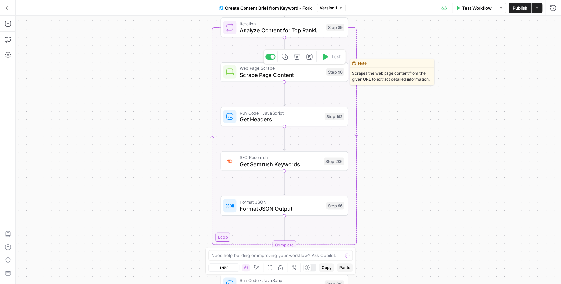
click at [297, 75] on span "Scrape Page Content" at bounding box center [281, 75] width 83 height 8
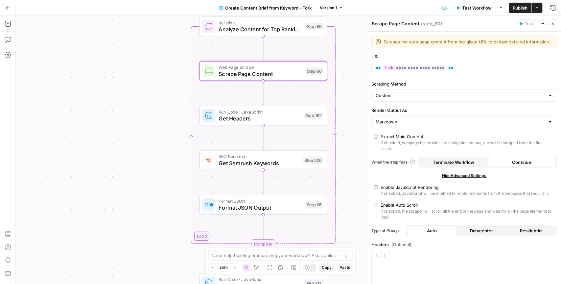
drag, startPoint x: 176, startPoint y: 97, endPoint x: 155, endPoint y: 96, distance: 21.1
click at [155, 96] on div "Workflow Set Inputs Inputs Google Search Perform Google Search Step 51 Loop Ite…" at bounding box center [288, 150] width 545 height 268
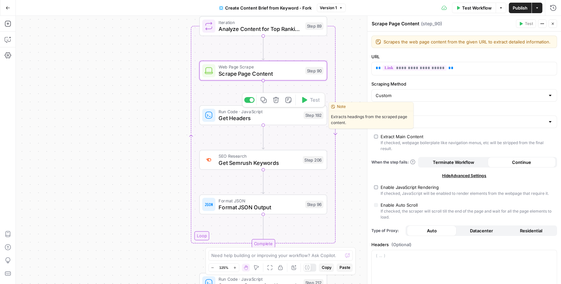
click at [275, 117] on span "Get Headers" at bounding box center [260, 118] width 82 height 8
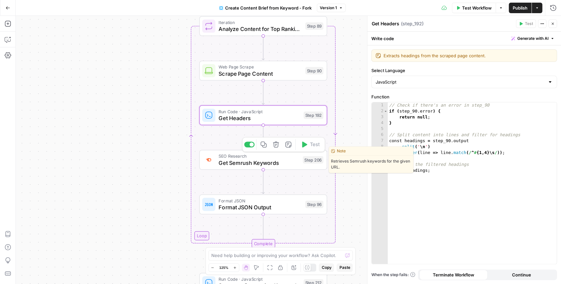
click at [237, 161] on span "Get Semrush Keywords" at bounding box center [259, 162] width 81 height 8
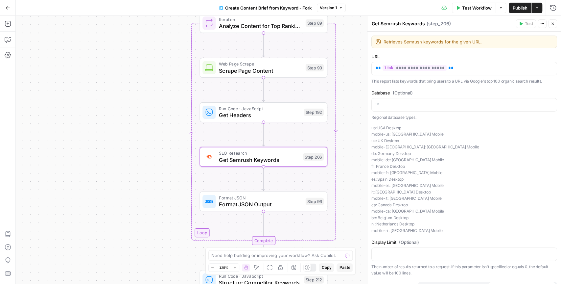
drag, startPoint x: 176, startPoint y: 207, endPoint x: 177, endPoint y: 202, distance: 5.0
click at [177, 202] on div "Workflow Set Inputs Inputs Google Search Perform Google Search Step 51 Loop Ite…" at bounding box center [288, 150] width 545 height 268
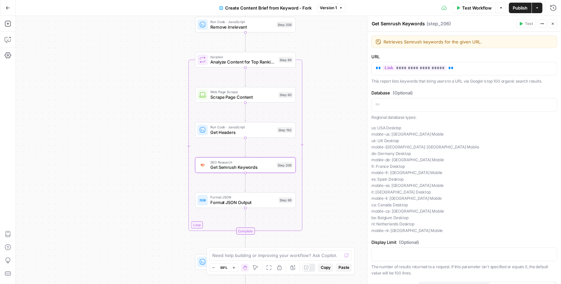
click at [554, 24] on icon "button" at bounding box center [553, 24] width 4 height 4
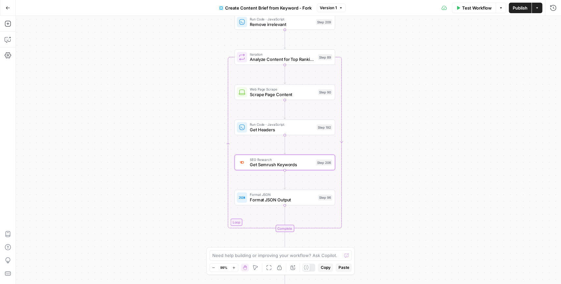
drag, startPoint x: 325, startPoint y: 149, endPoint x: 365, endPoint y: 146, distance: 39.5
click at [365, 146] on div "Workflow Set Inputs Inputs Google Search Perform Google Search Step 51 Loop Ite…" at bounding box center [288, 150] width 545 height 268
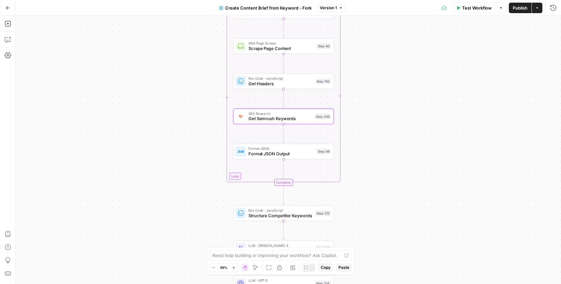
drag, startPoint x: 355, startPoint y: 226, endPoint x: 350, endPoint y: 162, distance: 63.9
click at [350, 163] on div "Workflow Set Inputs Inputs Google Search Perform Google Search Step 51 Loop Ite…" at bounding box center [288, 150] width 545 height 268
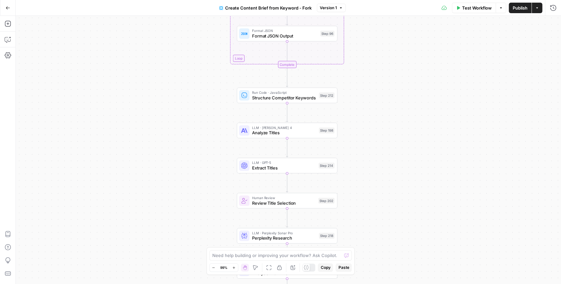
drag, startPoint x: 344, startPoint y: 204, endPoint x: 350, endPoint y: 99, distance: 105.3
click at [350, 99] on div "Workflow Set Inputs Inputs Google Search Perform Google Search Step 51 Loop Ite…" at bounding box center [288, 150] width 545 height 268
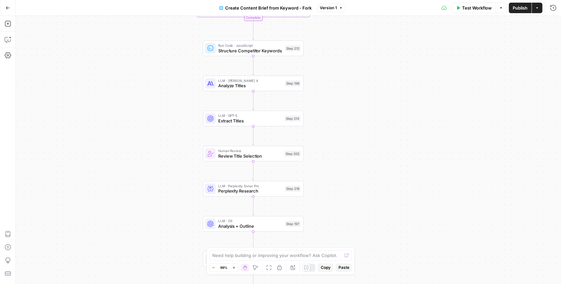
drag, startPoint x: 344, startPoint y: 138, endPoint x: 310, endPoint y: 92, distance: 57.2
click at [310, 92] on div "Workflow Set Inputs Inputs Google Search Perform Google Search Step 51 Loop Ite…" at bounding box center [288, 150] width 545 height 268
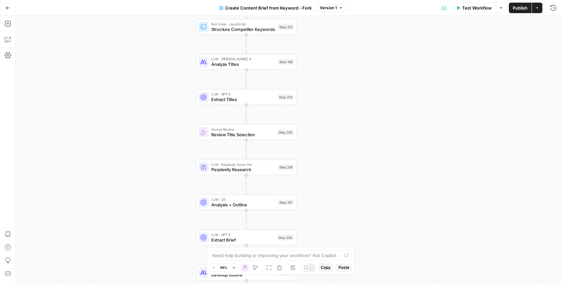
drag, startPoint x: 324, startPoint y: 150, endPoint x: 319, endPoint y: 131, distance: 19.1
click at [319, 131] on div "Workflow Set Inputs Inputs Google Search Perform Google Search Step 51 Loop Ite…" at bounding box center [288, 150] width 545 height 268
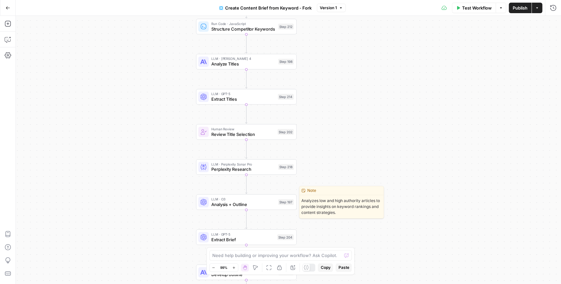
click at [252, 200] on span "LLM · O3" at bounding box center [243, 198] width 64 height 5
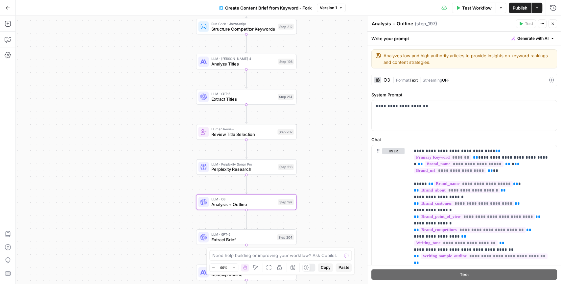
click at [553, 23] on icon "button" at bounding box center [552, 24] width 2 height 2
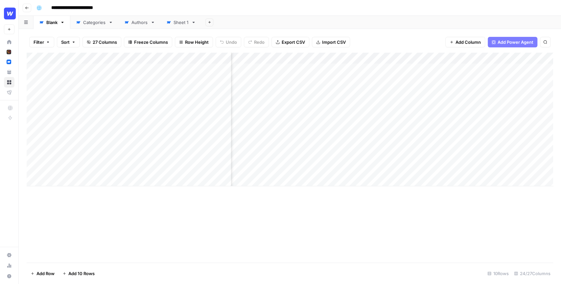
scroll to position [0, 136]
click at [454, 59] on div "Add Column" at bounding box center [290, 119] width 526 height 133
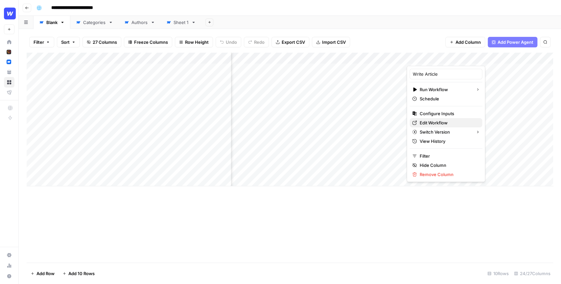
click at [433, 122] on span "Edit Workflow" at bounding box center [448, 122] width 58 height 7
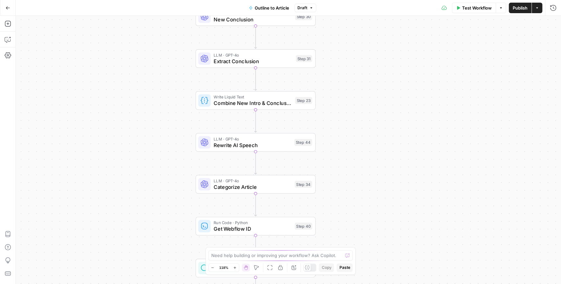
drag, startPoint x: 305, startPoint y: 149, endPoint x: 340, endPoint y: 149, distance: 35.2
click at [340, 149] on div "true false Workflow Set Inputs Inputs LLM · GPT-4o Extract Outline Structure St…" at bounding box center [288, 150] width 545 height 268
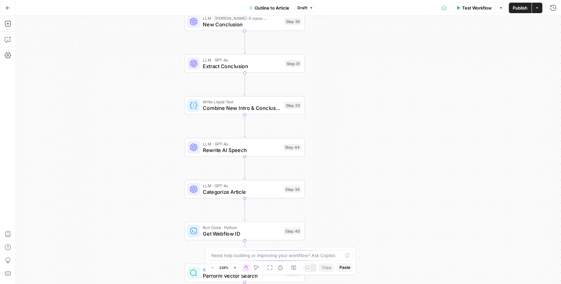
drag, startPoint x: 340, startPoint y: 149, endPoint x: 330, endPoint y: 154, distance: 11.9
click at [329, 154] on div "true false Workflow Set Inputs Inputs LLM · GPT-4o Extract Outline Structure St…" at bounding box center [288, 150] width 545 height 268
click at [240, 151] on span "Rewrite AI Speech" at bounding box center [241, 150] width 78 height 8
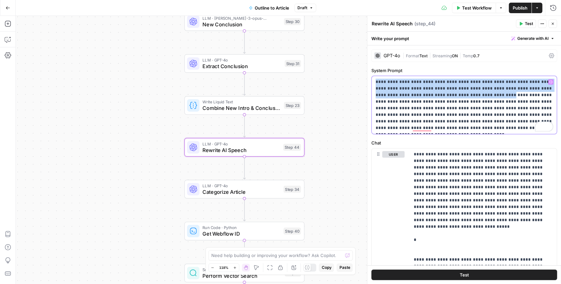
drag, startPoint x: 375, startPoint y: 82, endPoint x: 434, endPoint y: 96, distance: 61.0
click at [434, 96] on p "**********" at bounding box center [464, 105] width 177 height 53
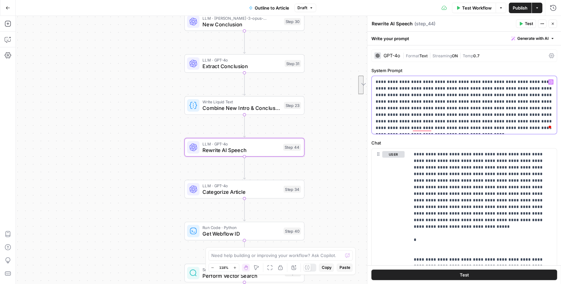
click at [498, 127] on p "**********" at bounding box center [464, 105] width 177 height 53
click at [453, 93] on p "**********" at bounding box center [464, 105] width 177 height 53
click at [474, 94] on p "**********" at bounding box center [464, 105] width 177 height 53
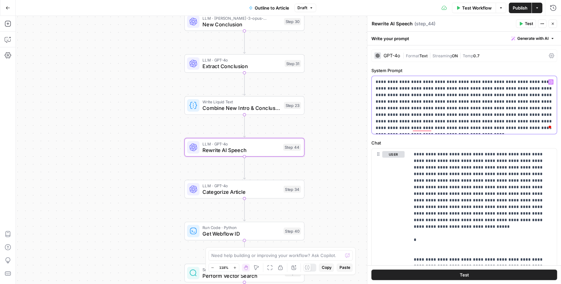
click at [465, 126] on p "**********" at bounding box center [464, 105] width 177 height 53
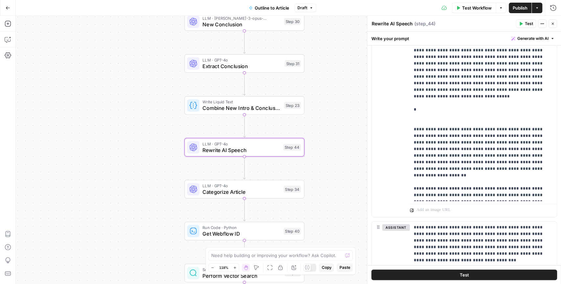
click at [553, 22] on icon "button" at bounding box center [553, 24] width 4 height 4
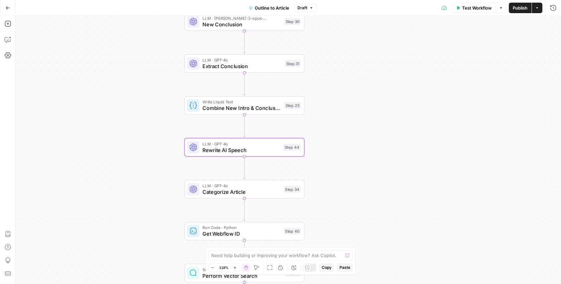
click at [326, 128] on div "true false Workflow Set Inputs Inputs LLM · GPT-4o Extract Outline Structure St…" at bounding box center [288, 150] width 545 height 268
